Goal: Information Seeking & Learning: Learn about a topic

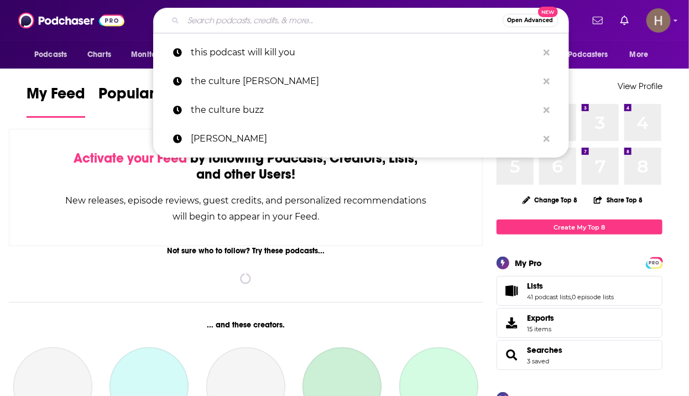
click at [276, 15] on input "Search podcasts, credits, & more..." at bounding box center [343, 21] width 319 height 18
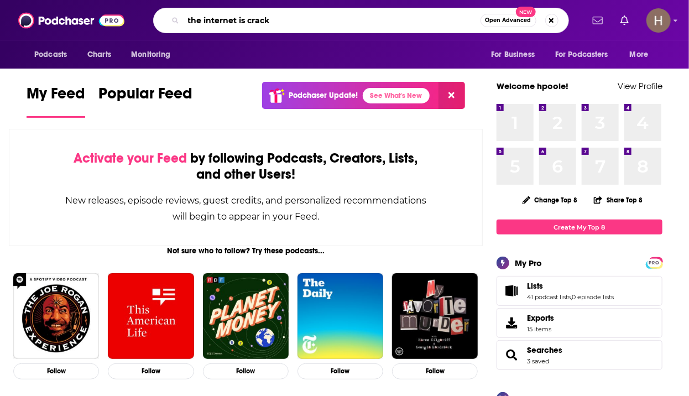
type input "the internet is crack"
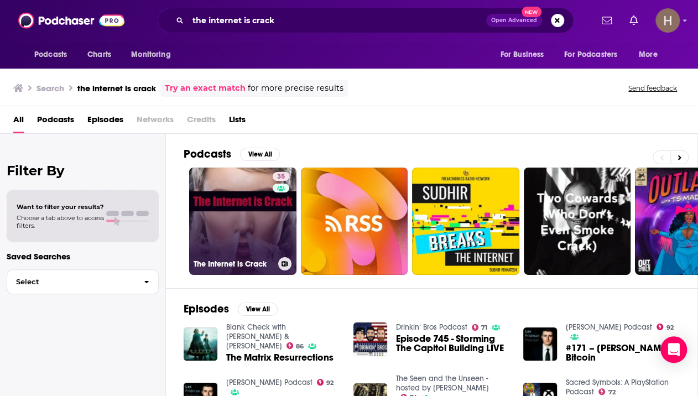
click at [204, 230] on link "35 The Internet is Crack" at bounding box center [242, 221] width 107 height 107
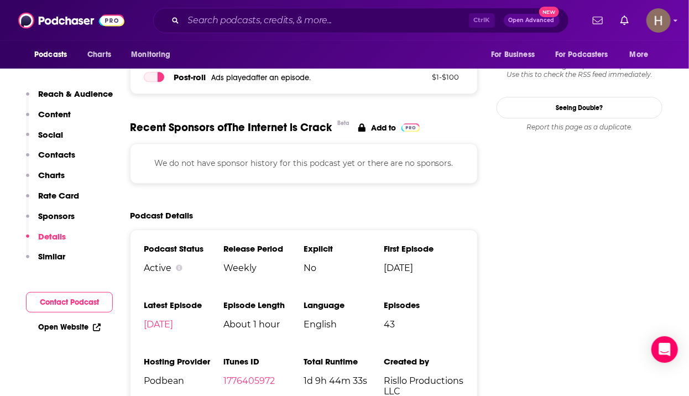
scroll to position [1162, 0]
